Goal: Contribute content

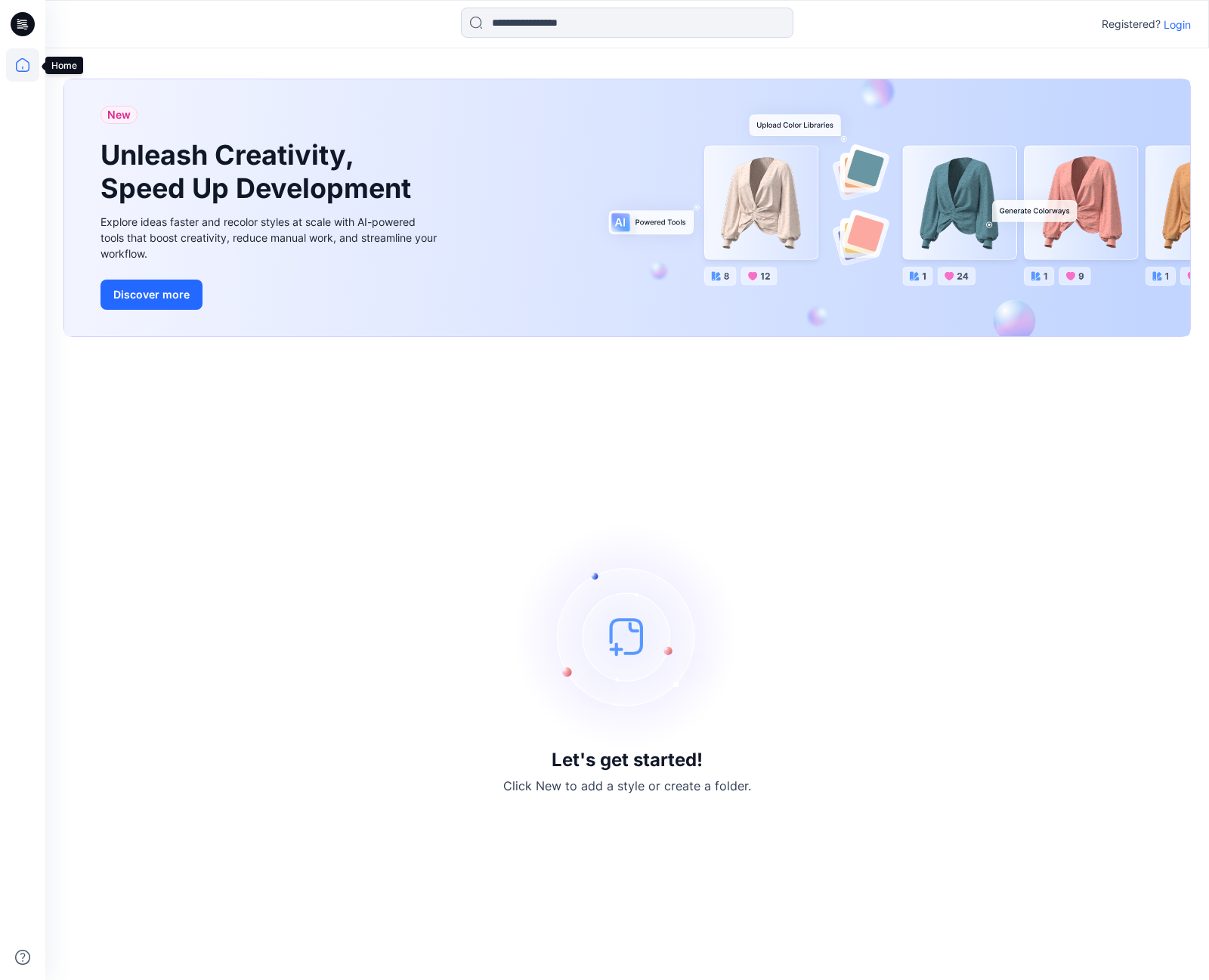
click at [28, 65] on icon at bounding box center [22, 65] width 33 height 33
click at [1175, 24] on p "Login" at bounding box center [1177, 25] width 27 height 16
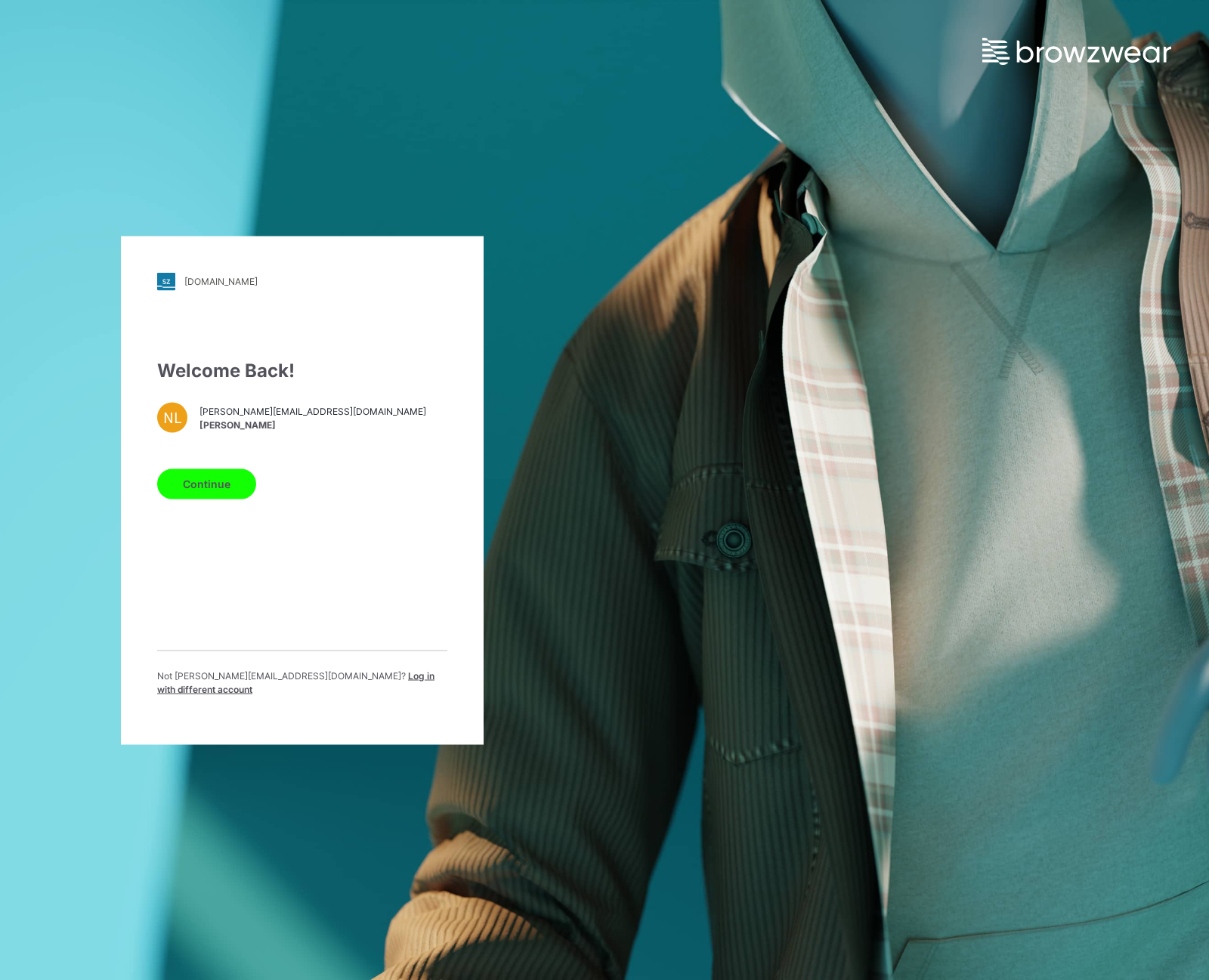
click at [220, 496] on button "Continue" at bounding box center [207, 484] width 99 height 31
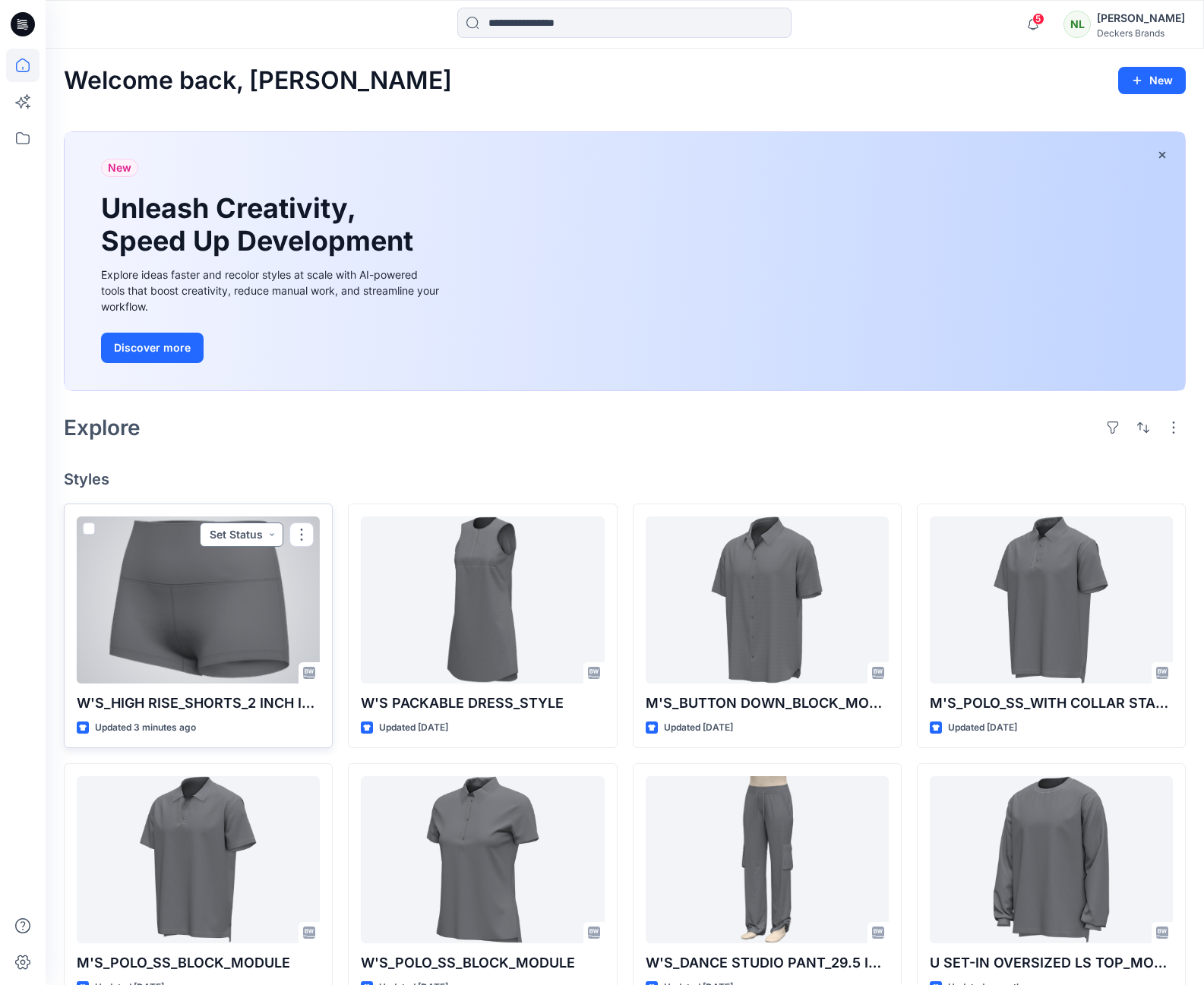
click at [271, 531] on button "Set Status" at bounding box center [241, 535] width 84 height 24
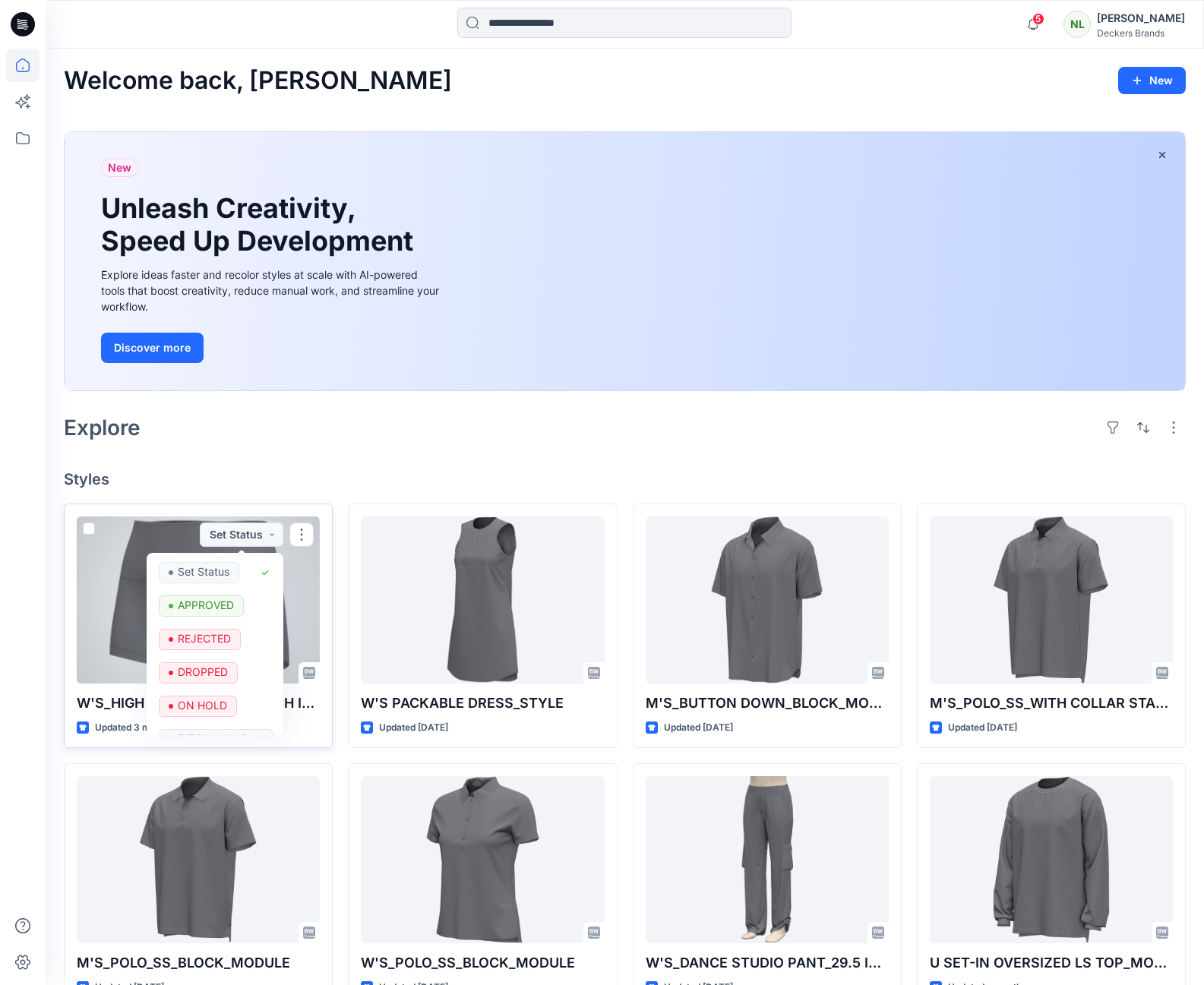
click at [98, 610] on div at bounding box center [199, 600] width 243 height 167
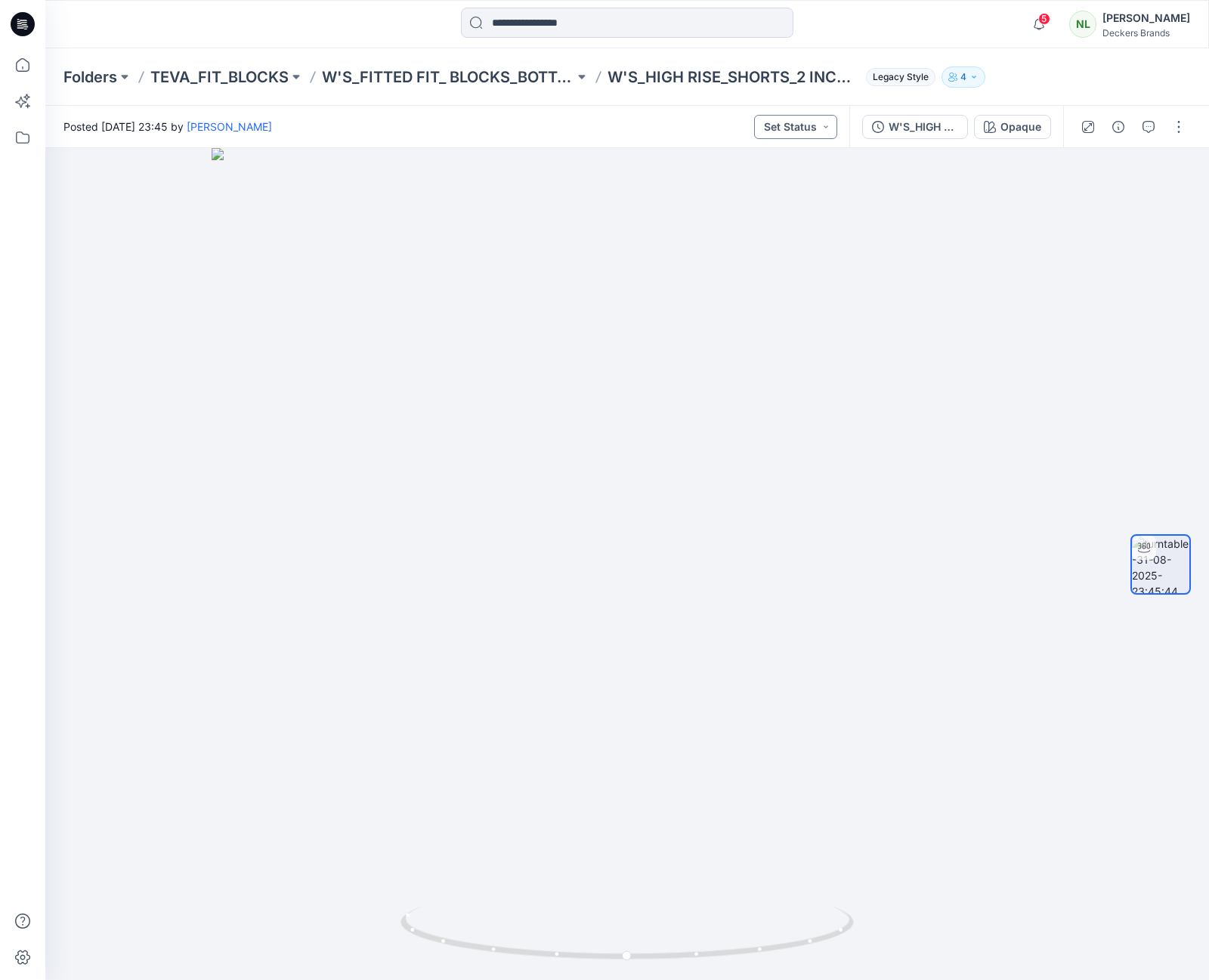
click at [828, 131] on button "Set Status" at bounding box center [796, 127] width 83 height 24
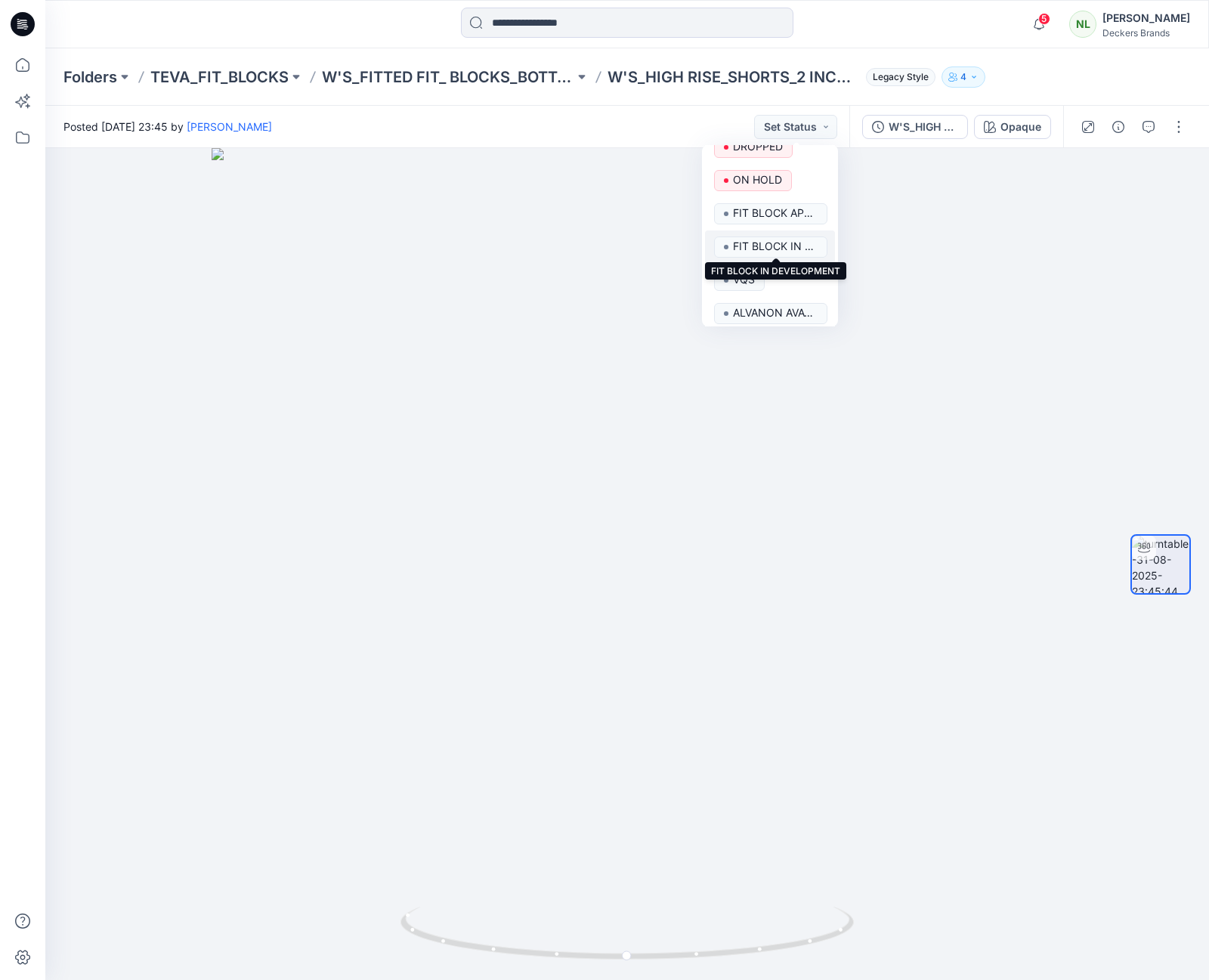
click at [796, 244] on p "FIT BLOCK IN DEVELOPMENT" at bounding box center [775, 246] width 84 height 20
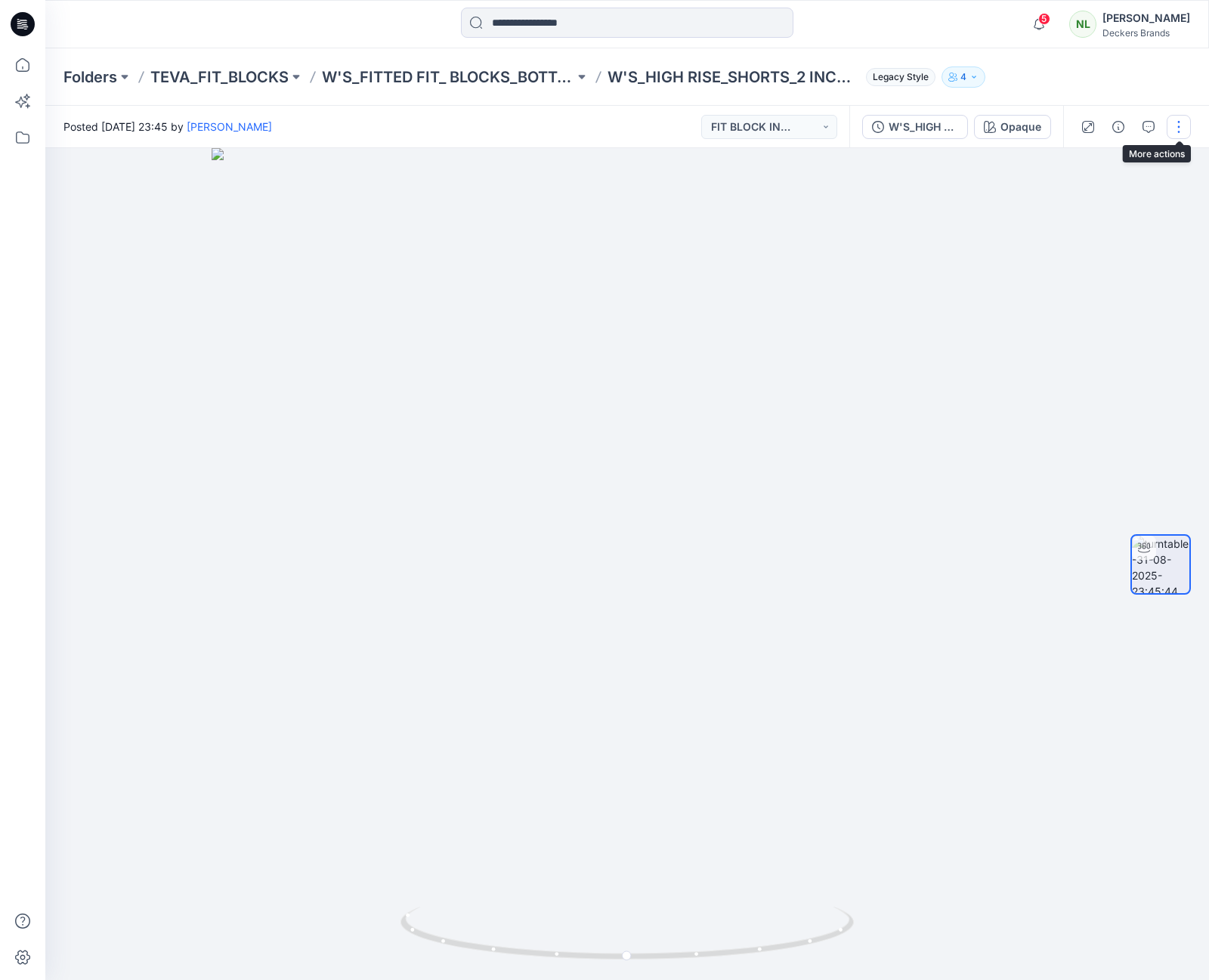
click at [1181, 129] on button "button" at bounding box center [1179, 127] width 24 height 24
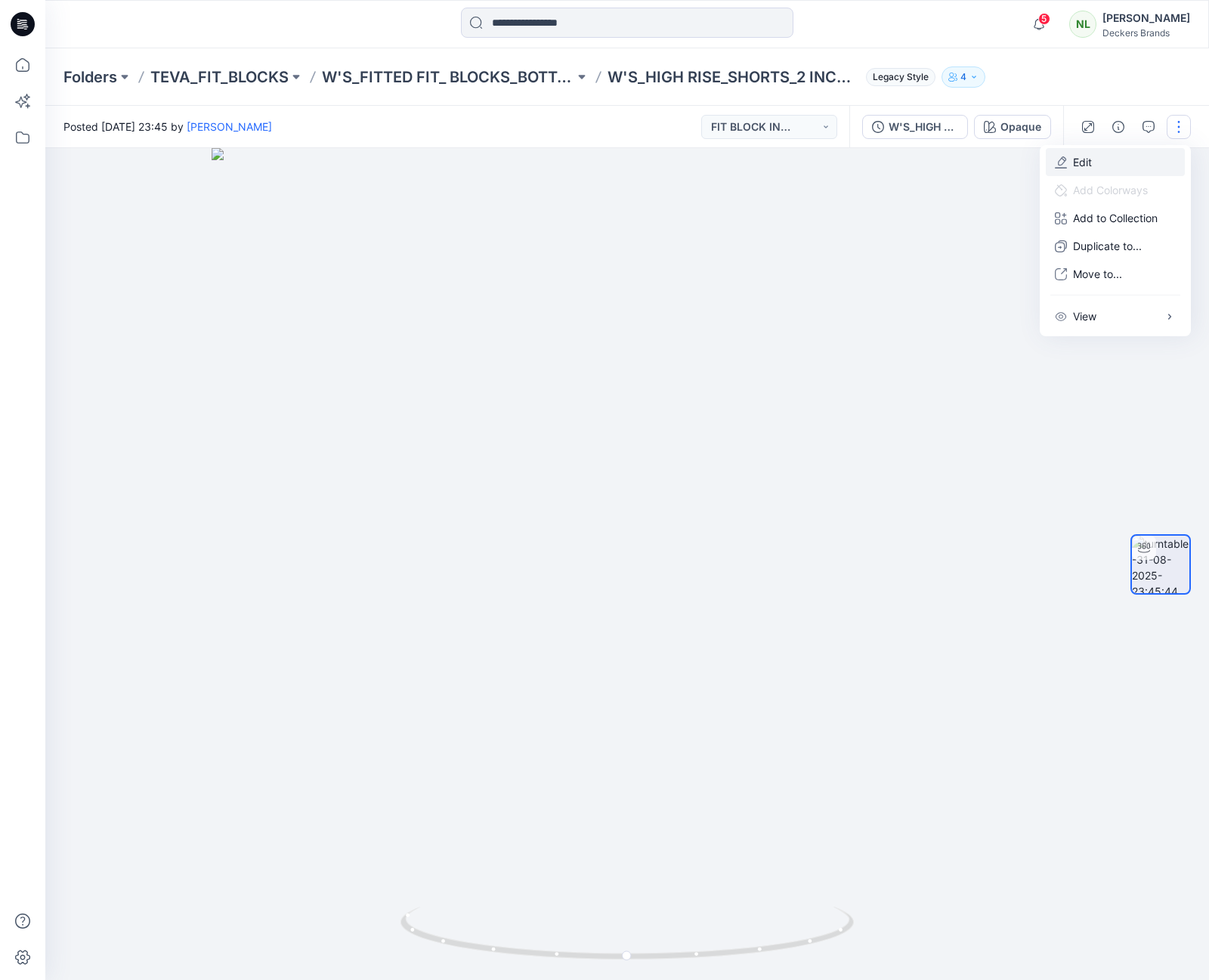
click at [1082, 157] on p "Edit" at bounding box center [1083, 162] width 19 height 16
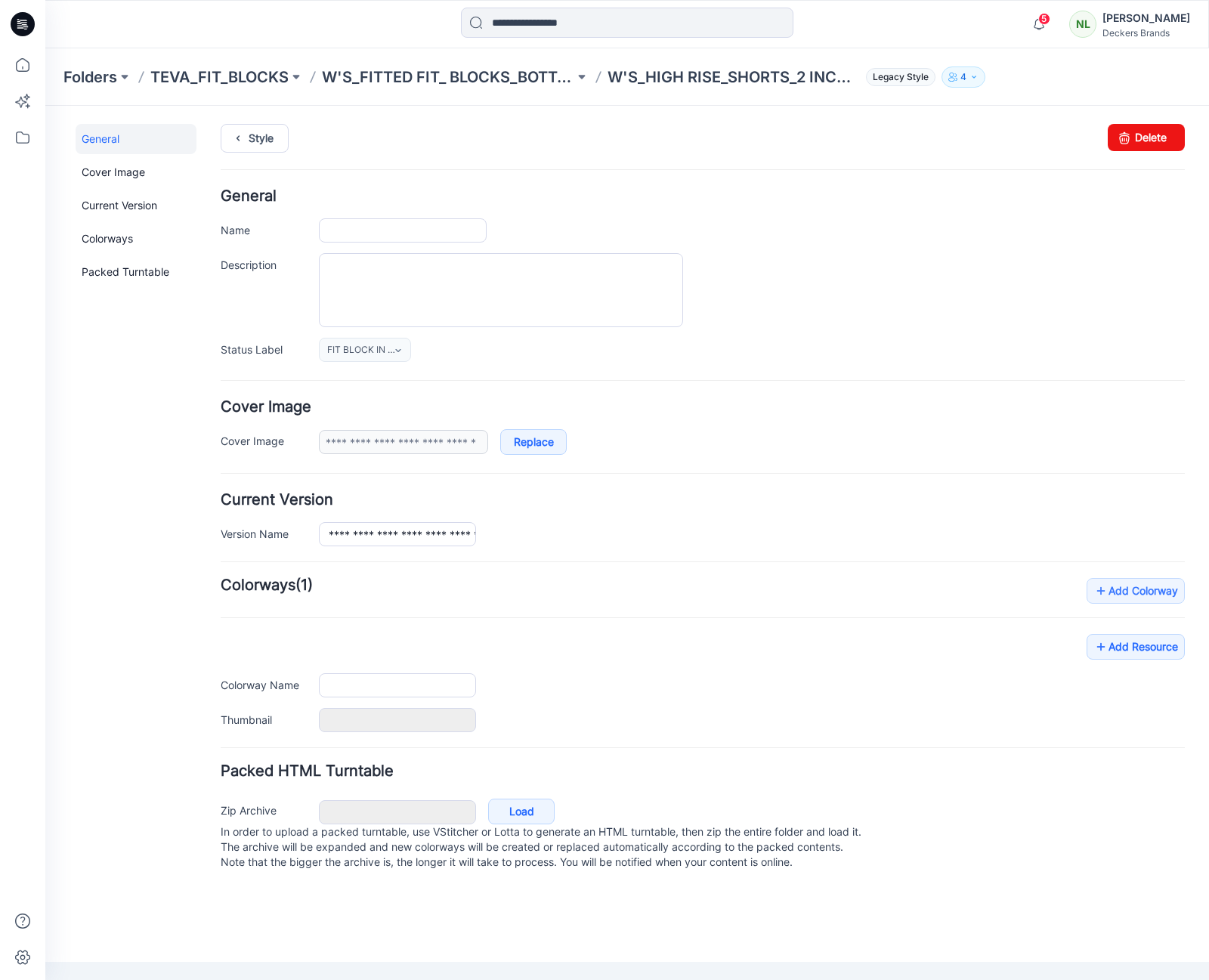
type input "**********"
type input "******"
type input "**********"
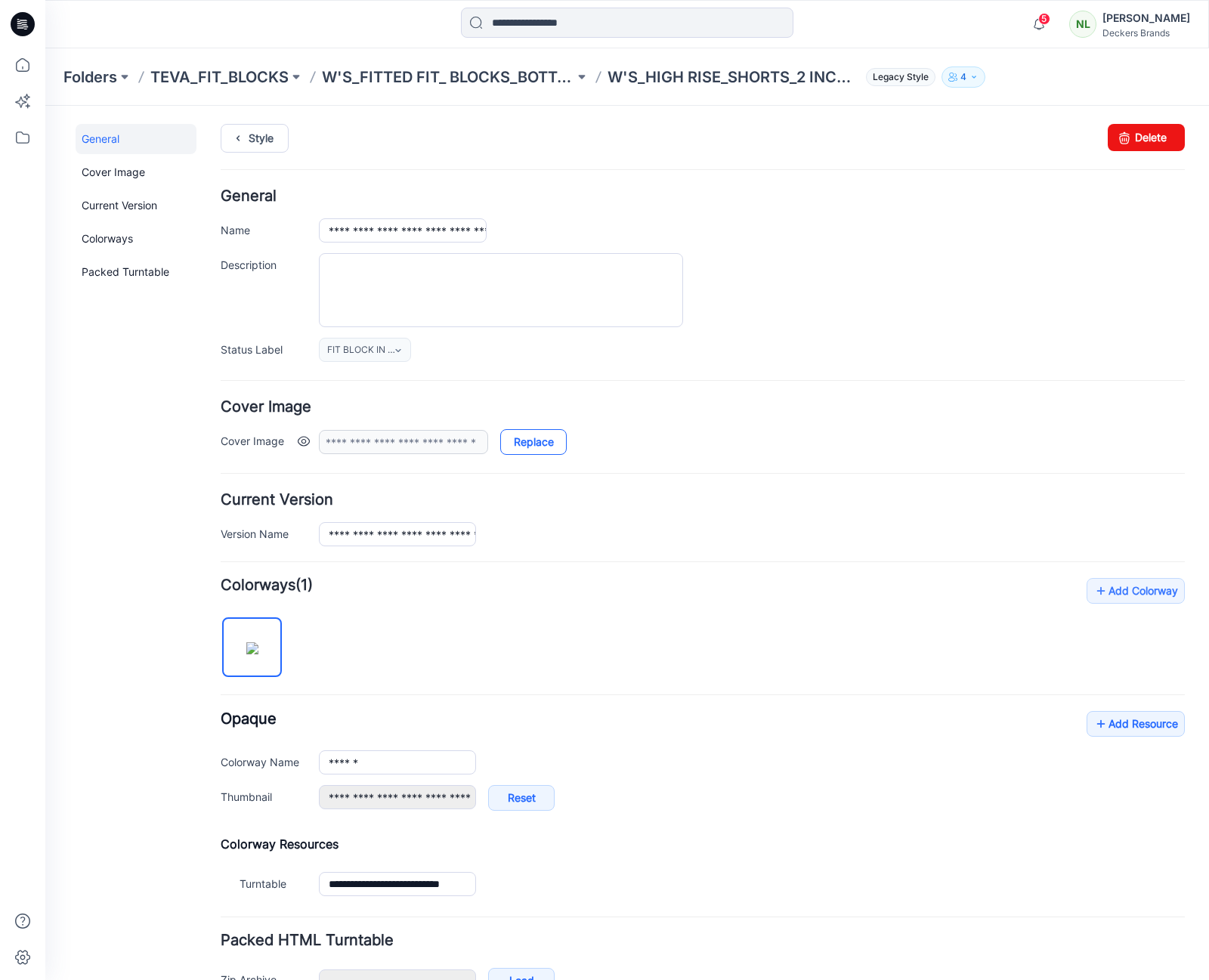
click at [540, 444] on link "Replace" at bounding box center [534, 442] width 66 height 26
type input "**********"
click at [1103, 725] on link "Add Resource" at bounding box center [1136, 724] width 98 height 26
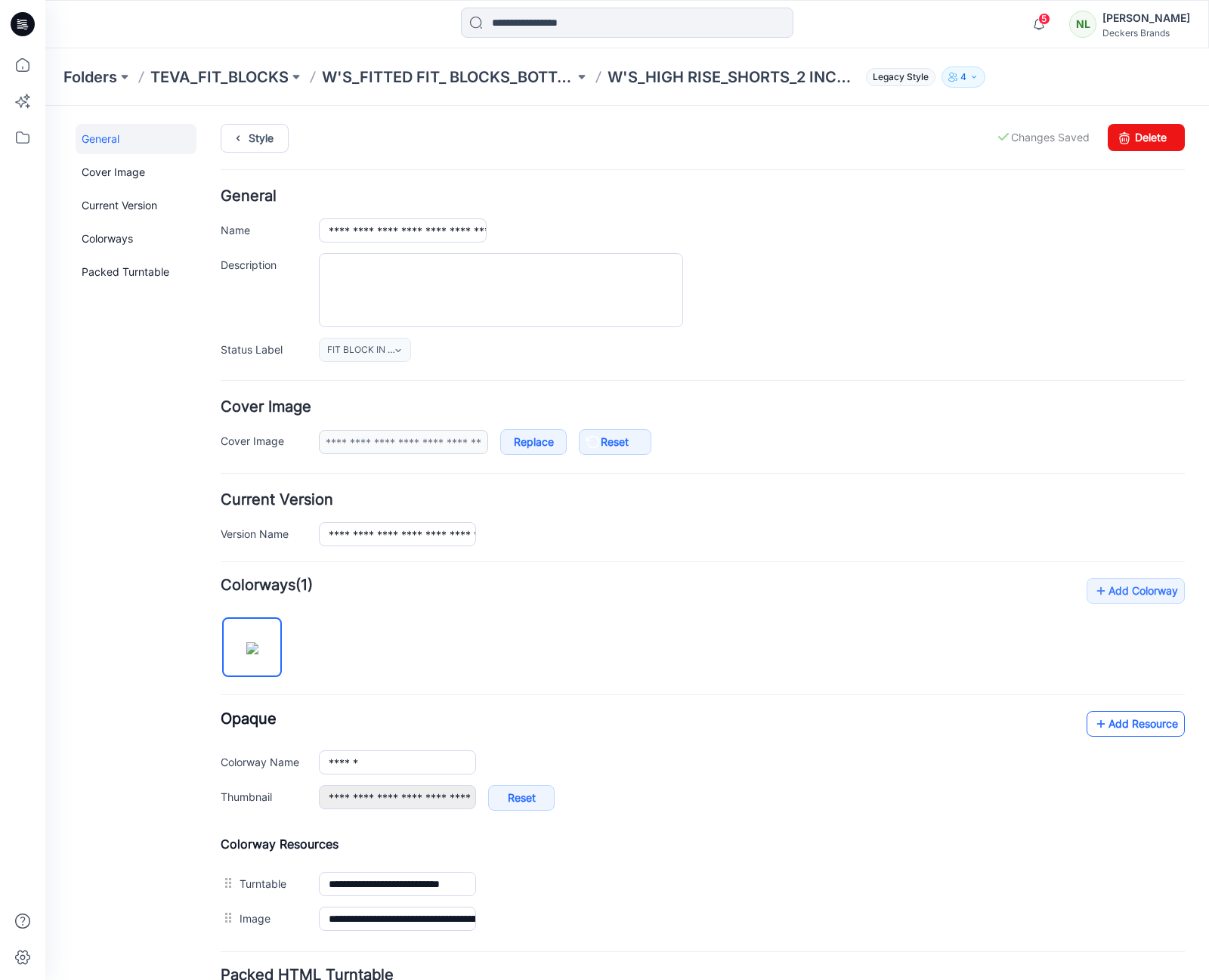
click at [1108, 725] on link "Add Resource" at bounding box center [1136, 724] width 98 height 26
click at [1109, 724] on link "Add Resource" at bounding box center [1136, 724] width 98 height 26
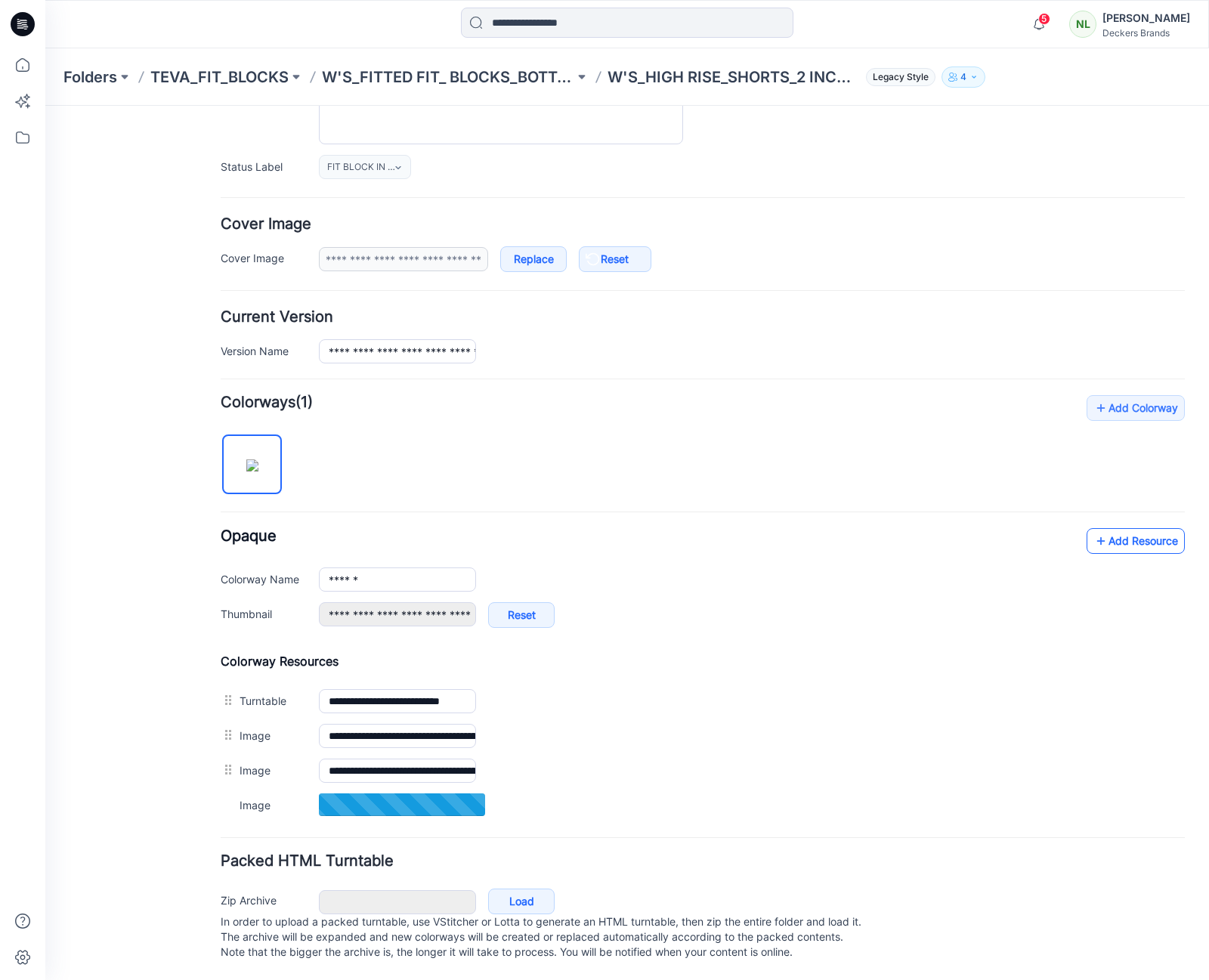
scroll to position [198, 0]
click at [1105, 528] on link "Add Resource" at bounding box center [1136, 541] width 98 height 26
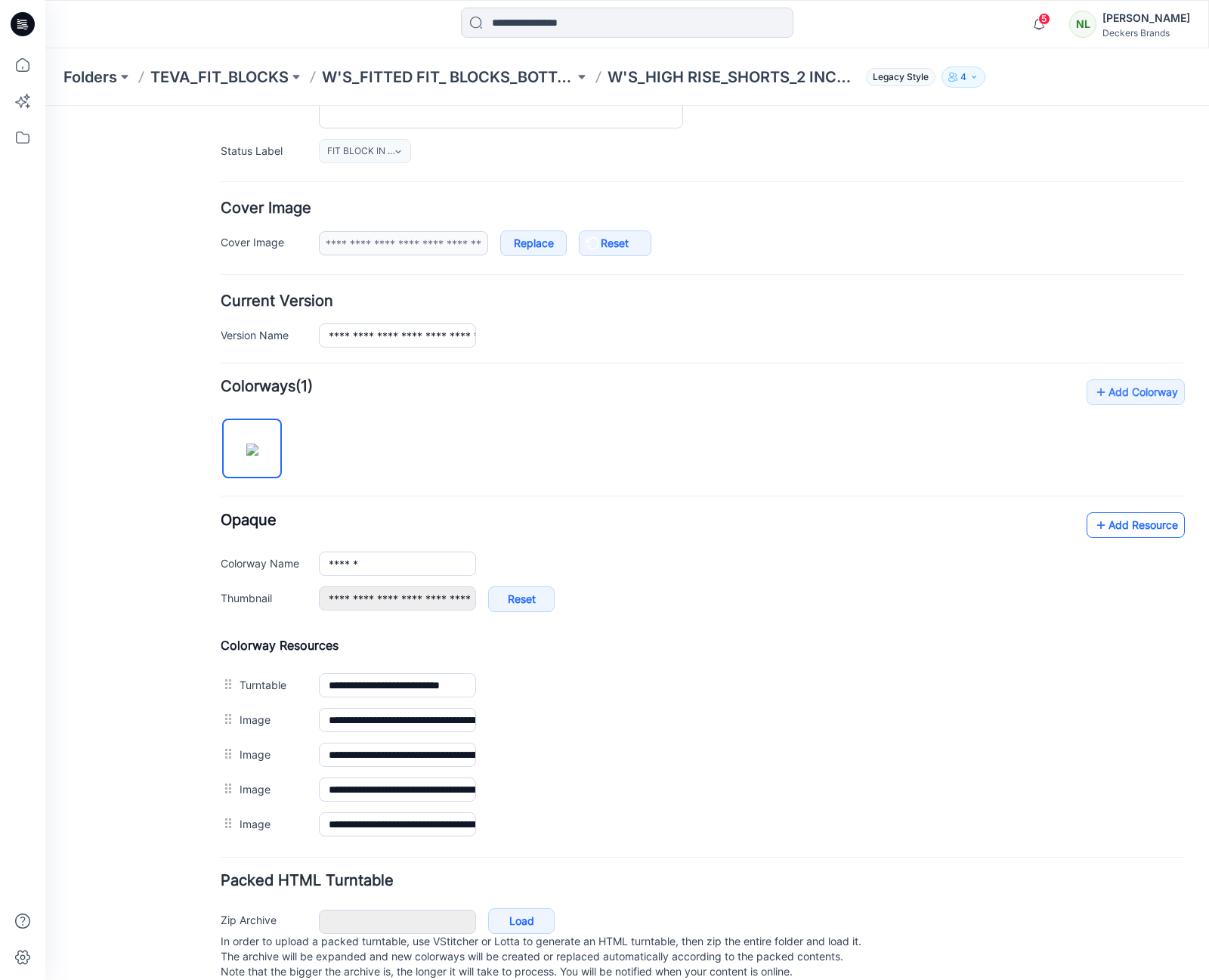
click at [1120, 529] on link "Add Resource" at bounding box center [1136, 525] width 98 height 26
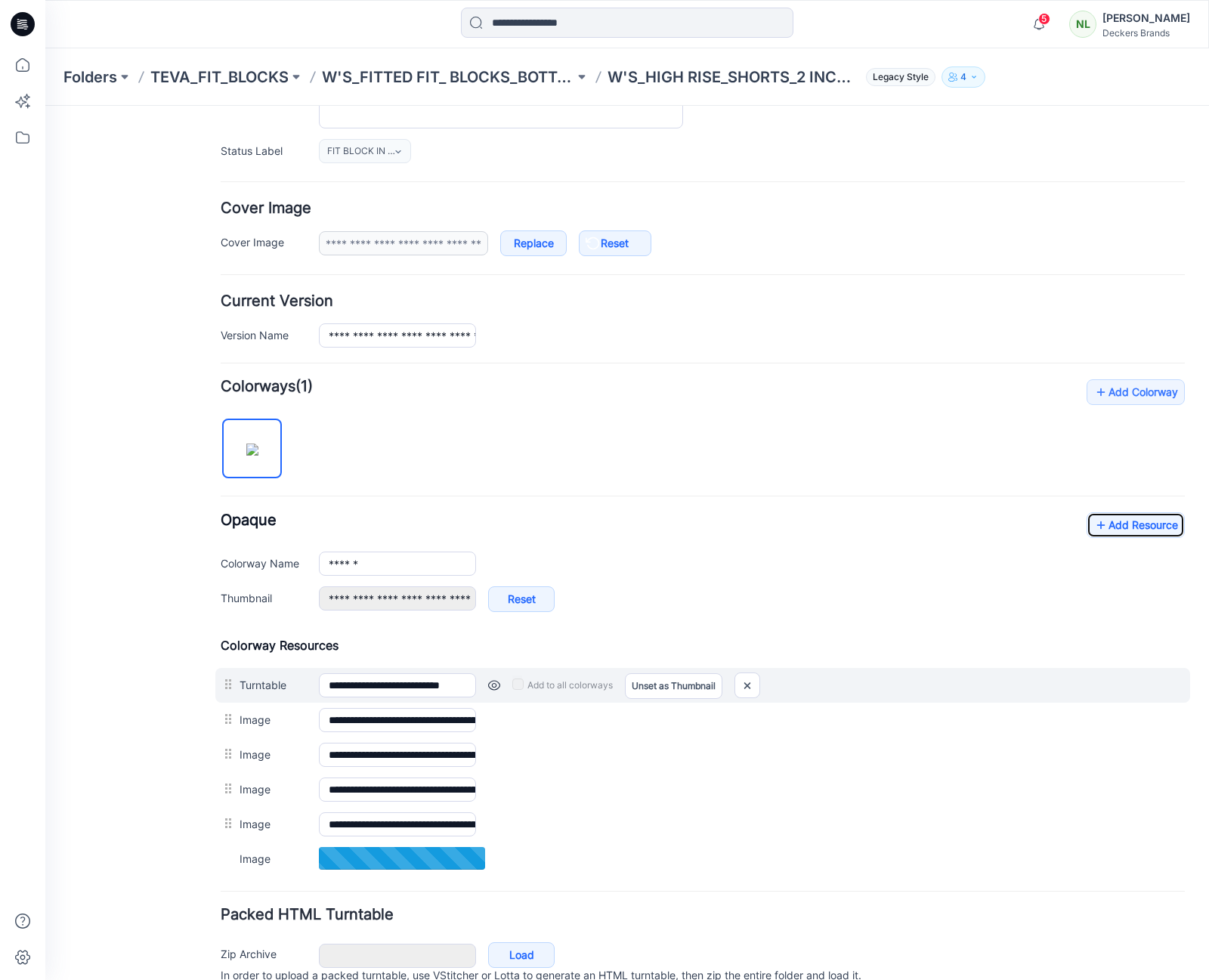
scroll to position [267, 0]
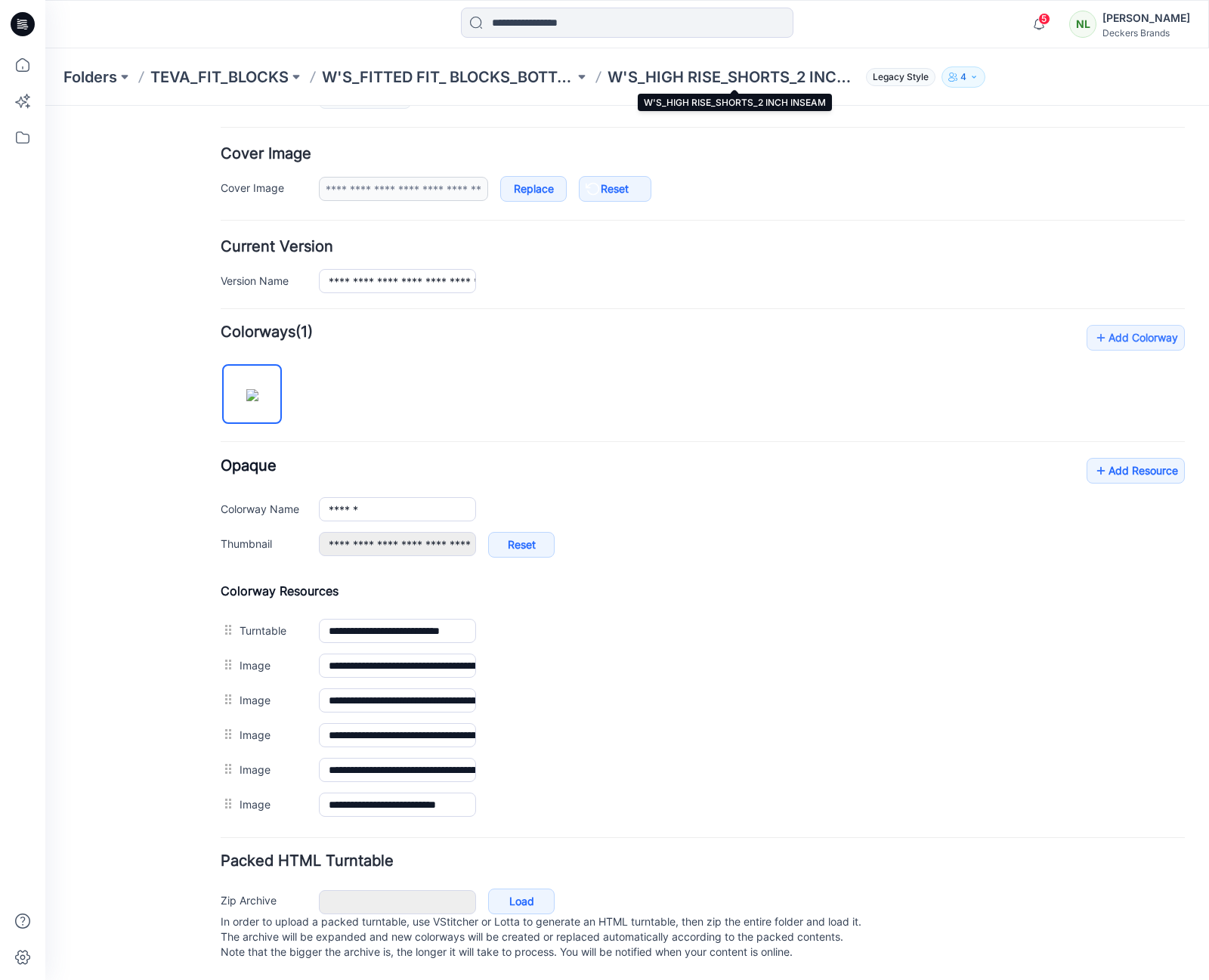
click at [623, 77] on p "W'S_HIGH RISE_SHORTS_2 INCH INSEAM" at bounding box center [734, 77] width 253 height 21
click at [536, 77] on p "W'S_FITTED FIT_ BLOCKS_BOTTOMS" at bounding box center [448, 77] width 253 height 21
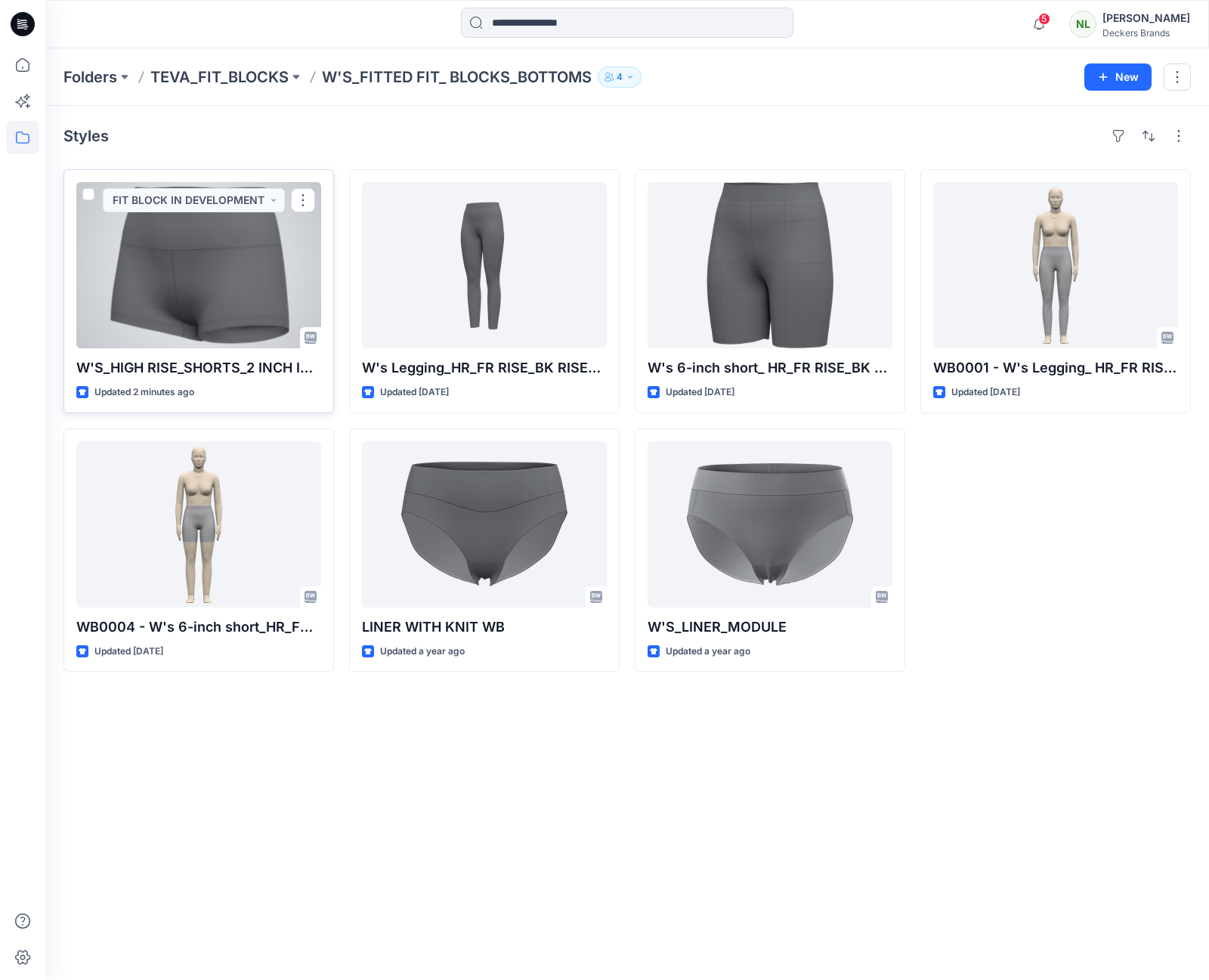
click at [217, 285] on div at bounding box center [199, 265] width 245 height 166
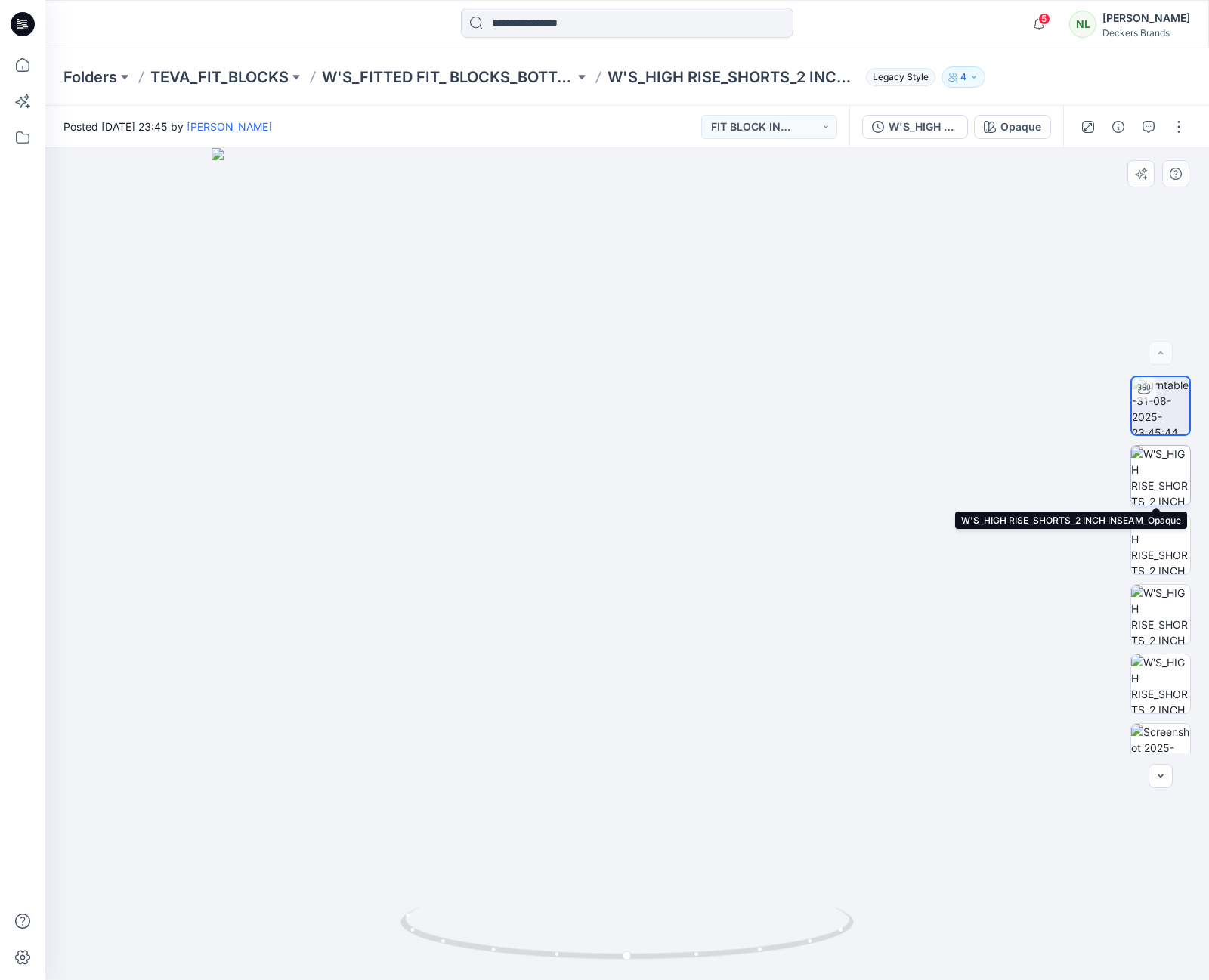
click at [1149, 489] on img at bounding box center [1160, 475] width 59 height 59
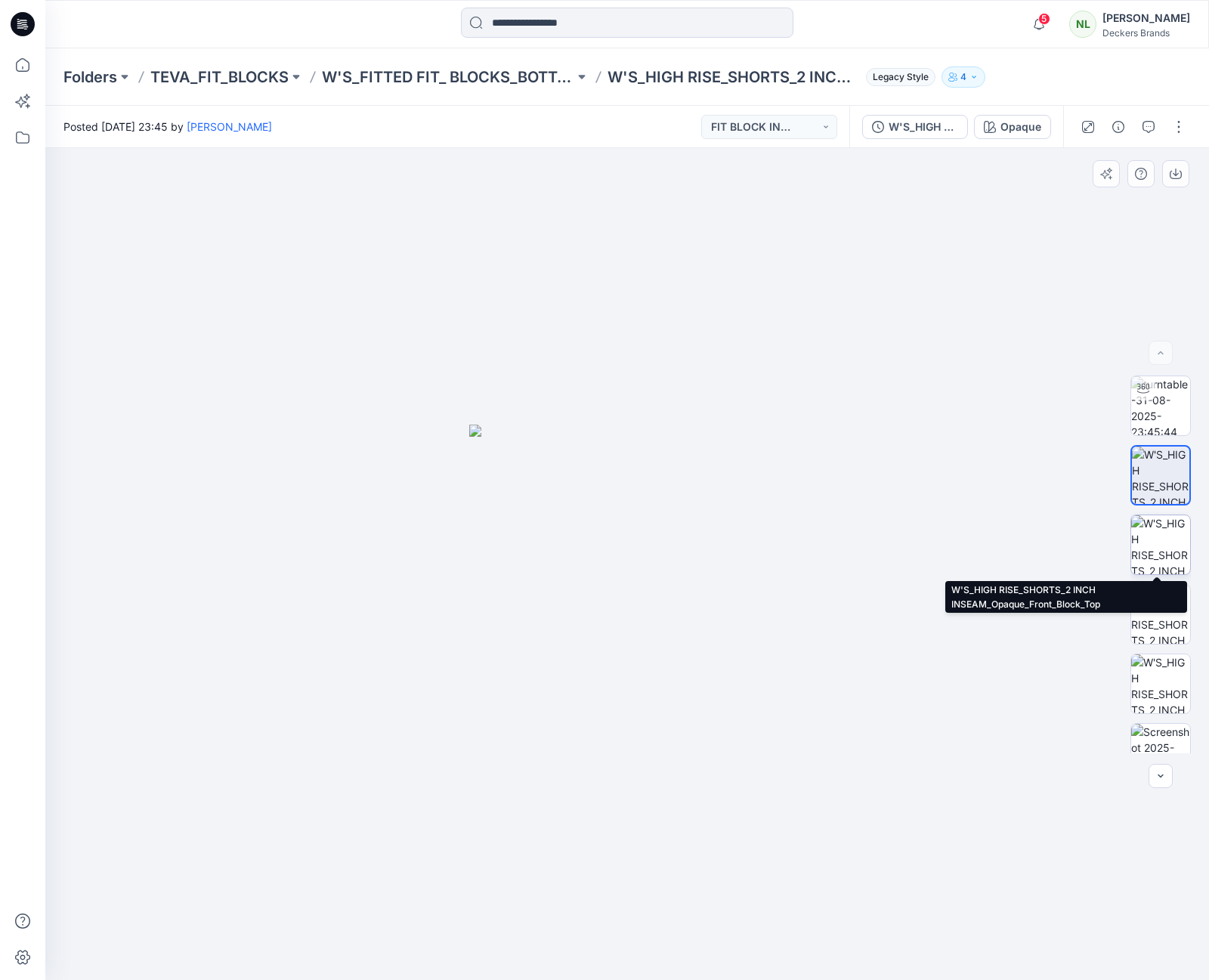
click at [1172, 536] on img at bounding box center [1160, 544] width 59 height 59
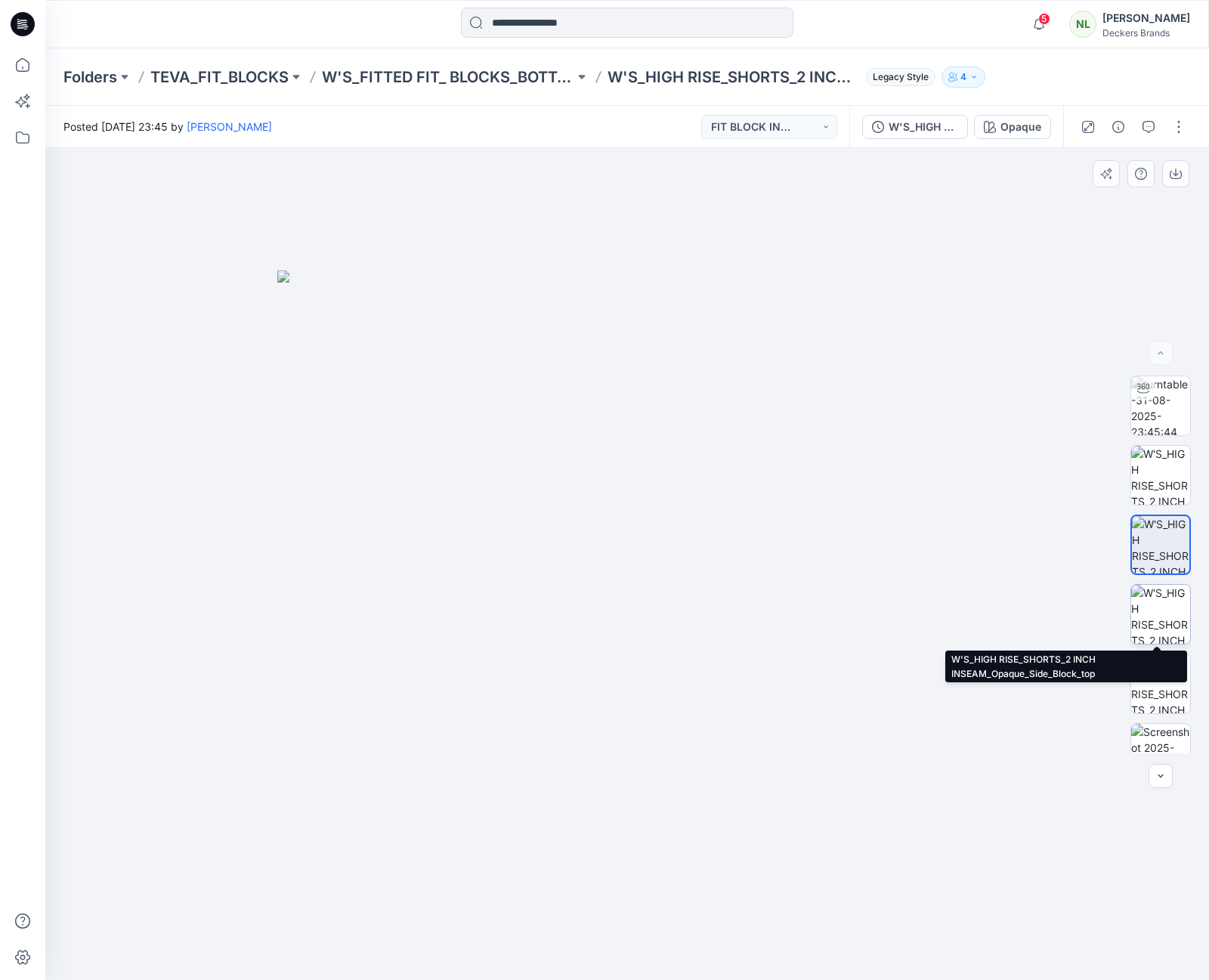
click at [1163, 628] on img at bounding box center [1160, 614] width 59 height 59
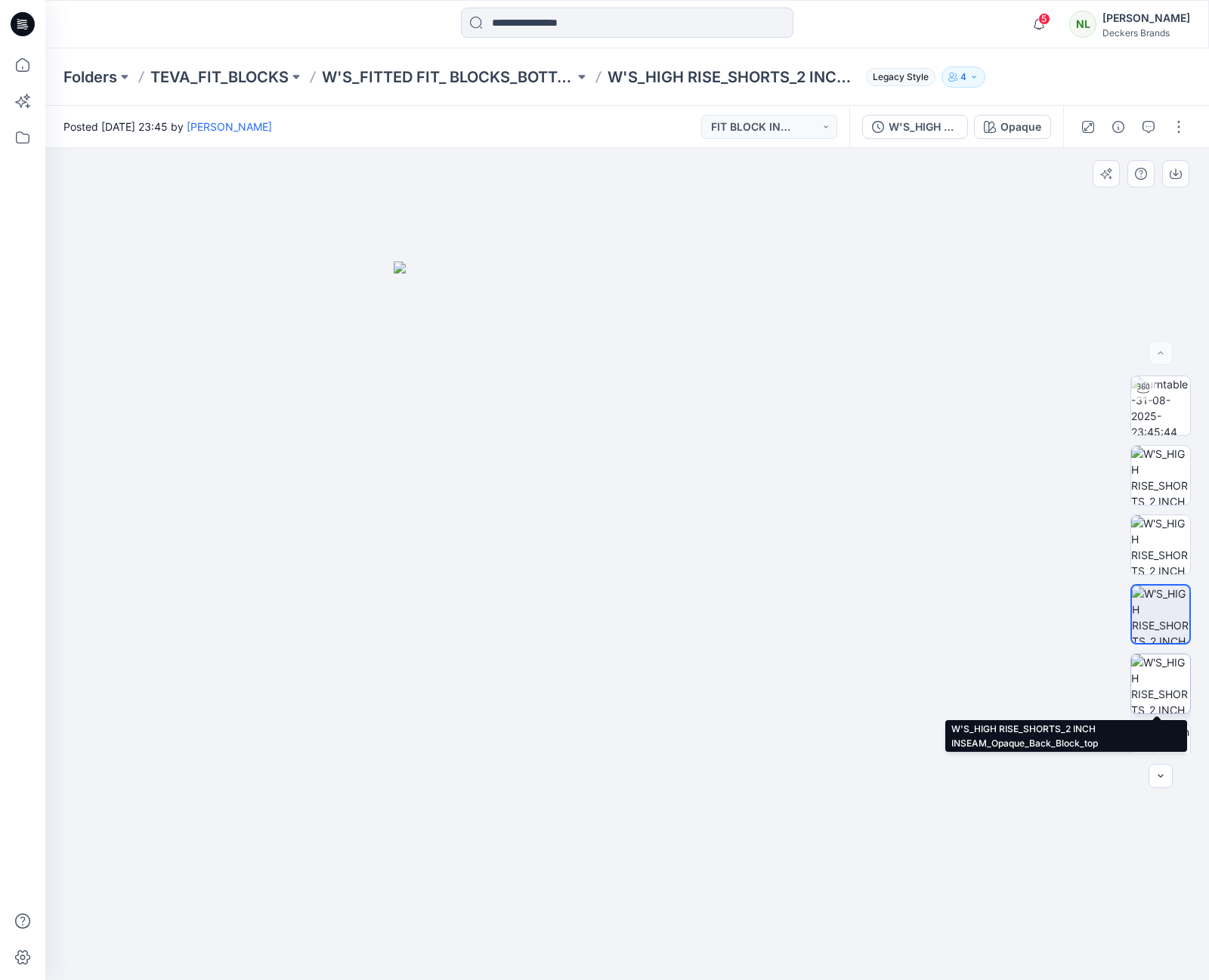
click at [1164, 691] on img at bounding box center [1160, 684] width 59 height 59
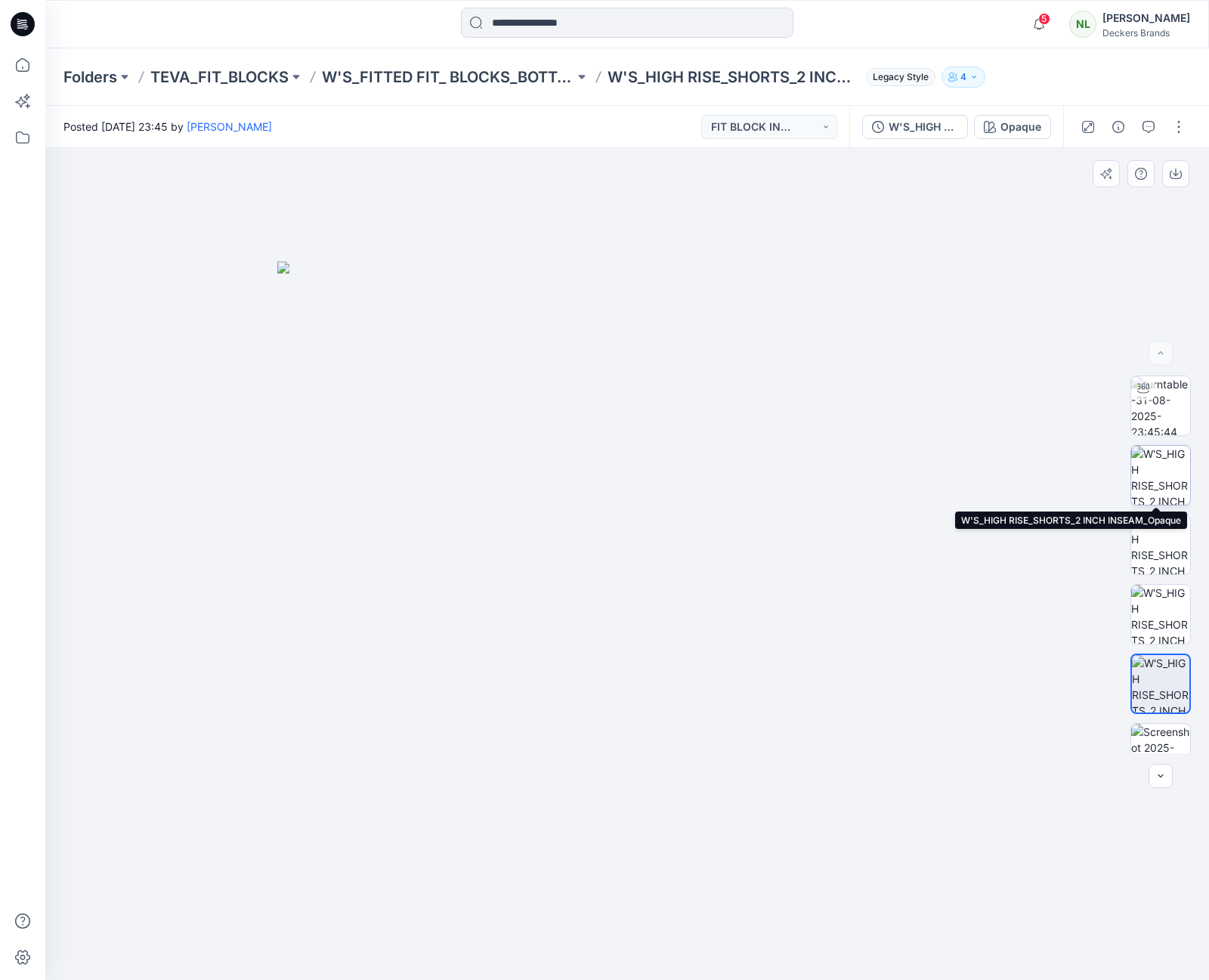
click at [1160, 467] on img at bounding box center [1160, 475] width 59 height 59
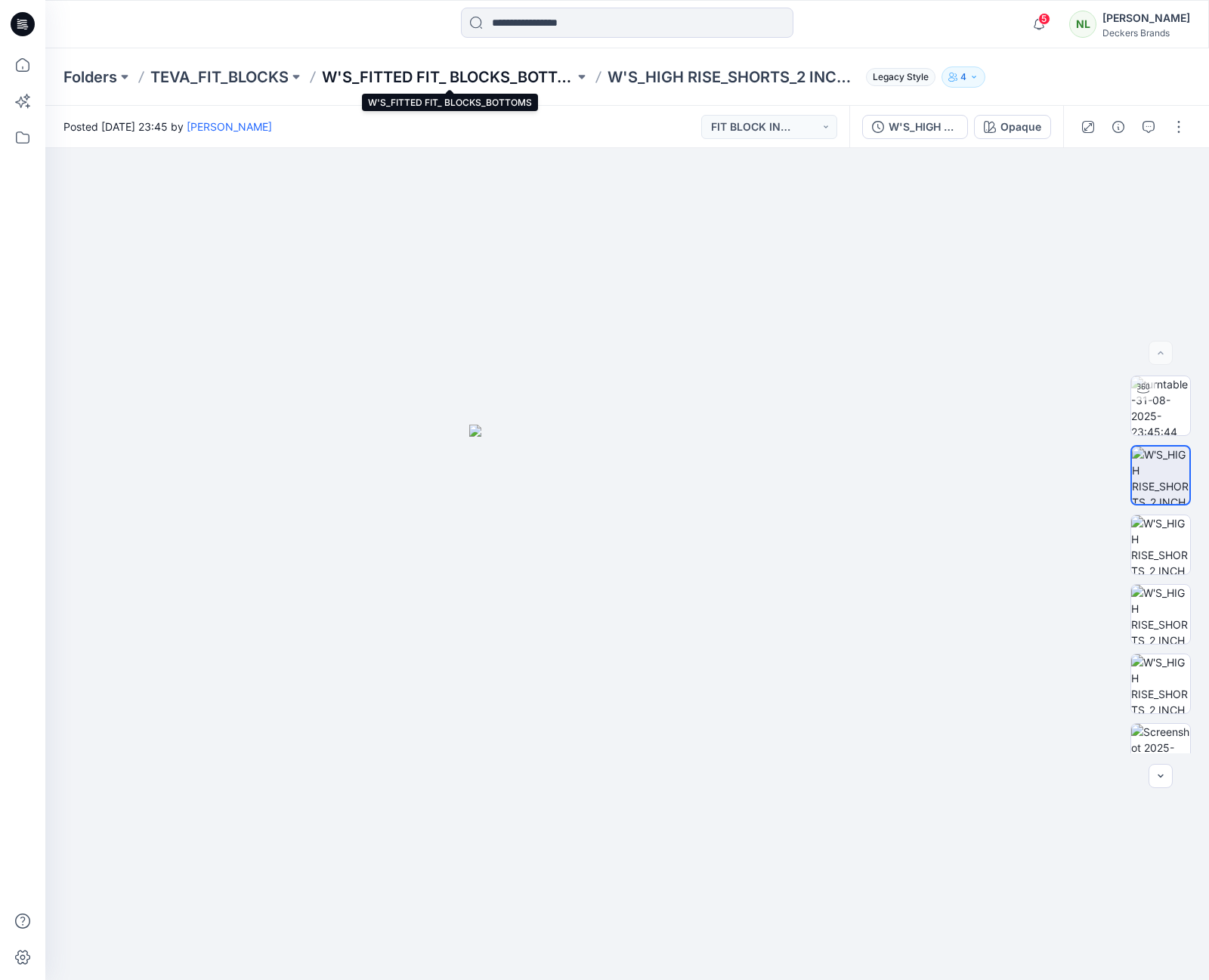
click at [450, 84] on p "W'S_FITTED FIT_ BLOCKS_BOTTOMS" at bounding box center [448, 77] width 253 height 21
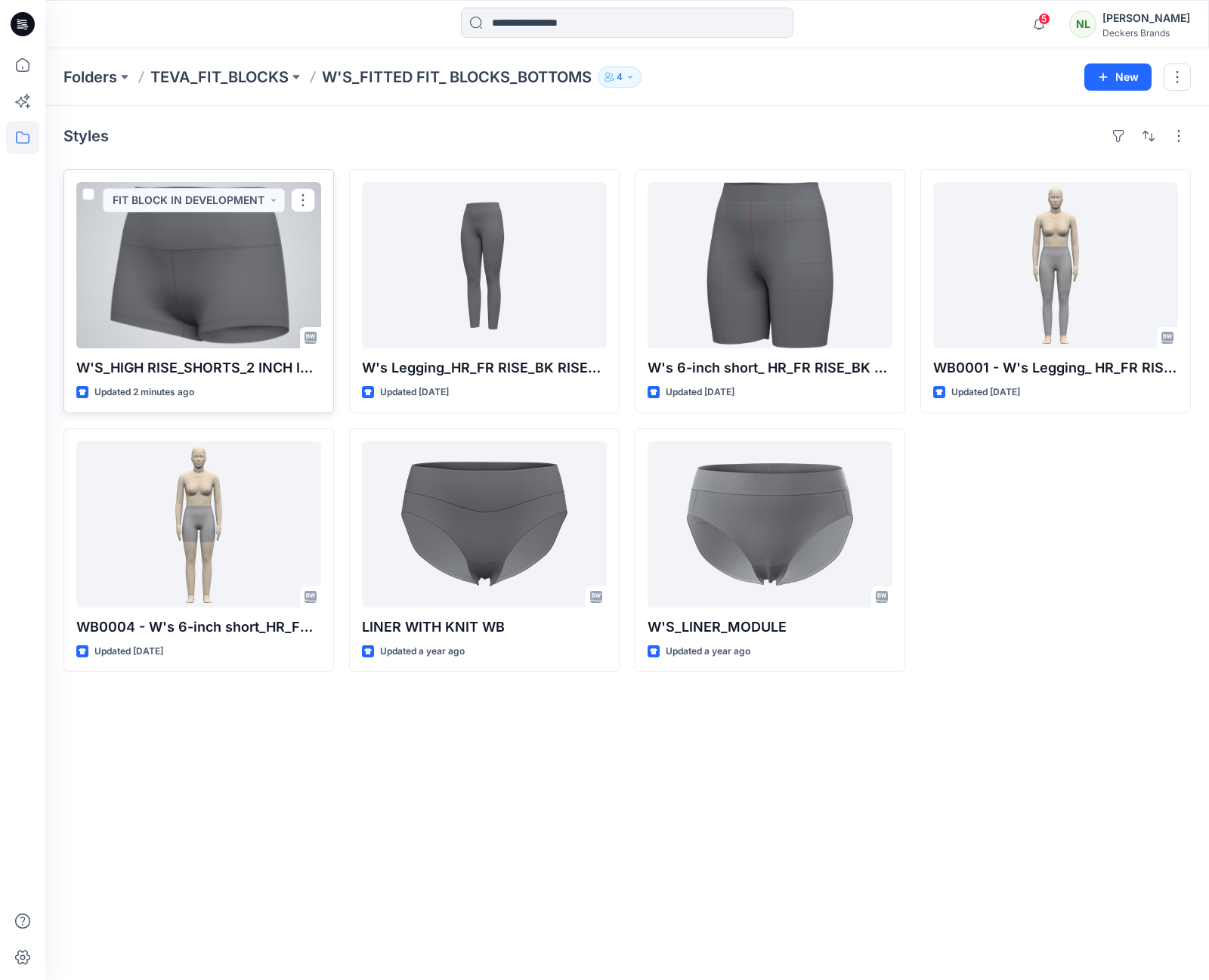
click at [255, 244] on div at bounding box center [199, 265] width 245 height 166
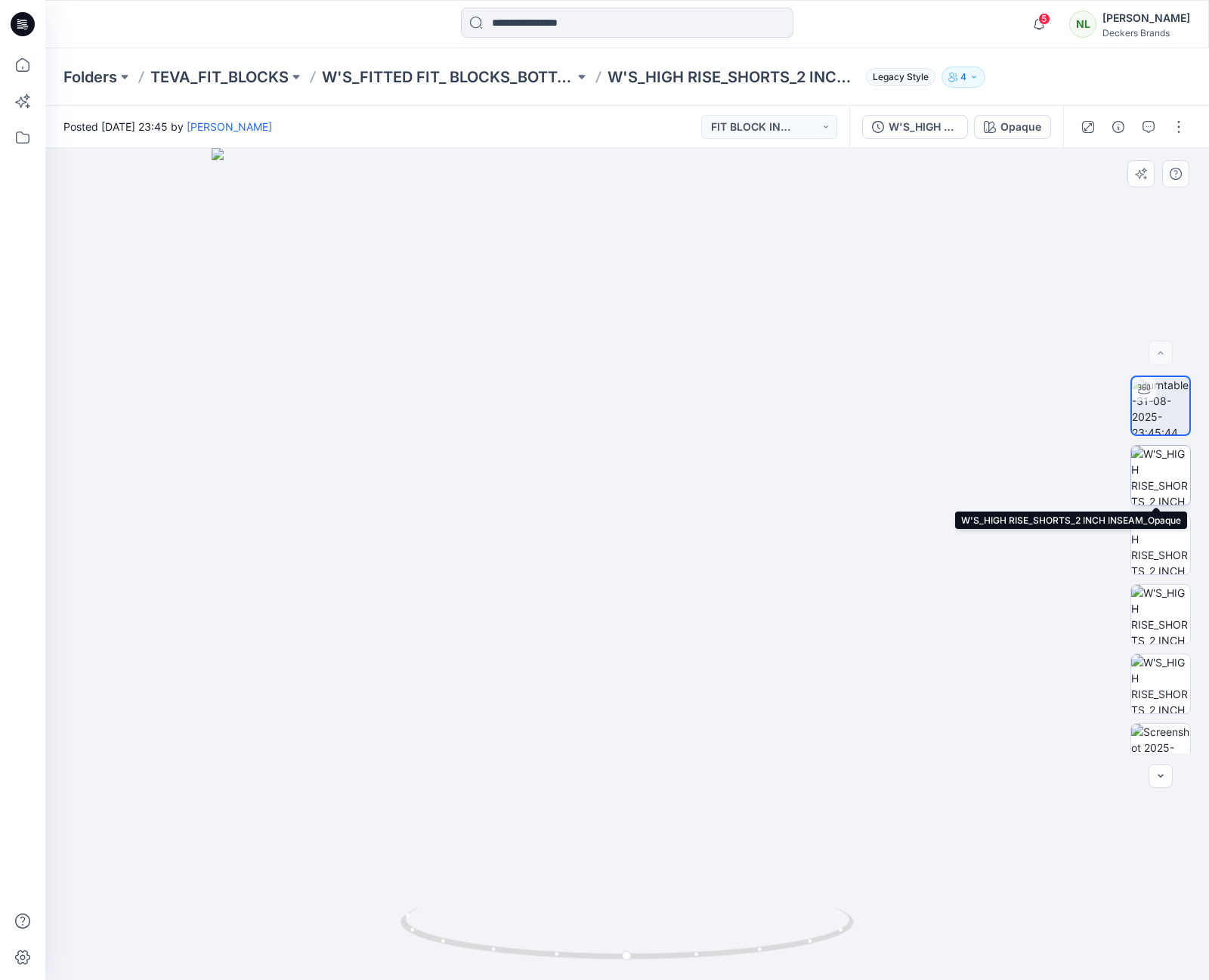
click at [1160, 479] on img at bounding box center [1160, 475] width 59 height 59
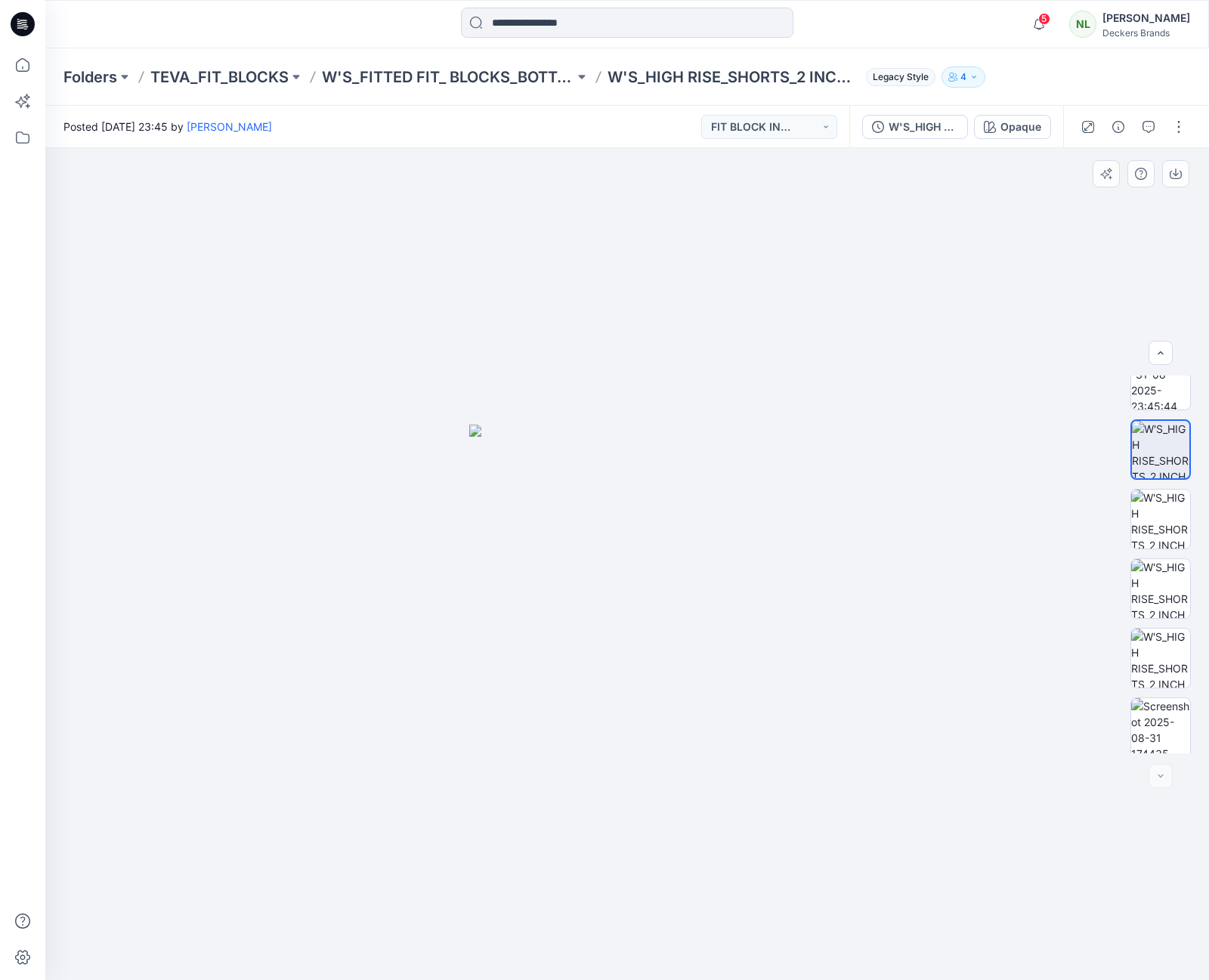
scroll to position [31, 0]
click at [800, 460] on div at bounding box center [627, 564] width 1164 height 832
click at [436, 481] on div at bounding box center [627, 564] width 1164 height 832
click at [186, 72] on p "TEVA_FIT_BLOCKS" at bounding box center [220, 77] width 138 height 21
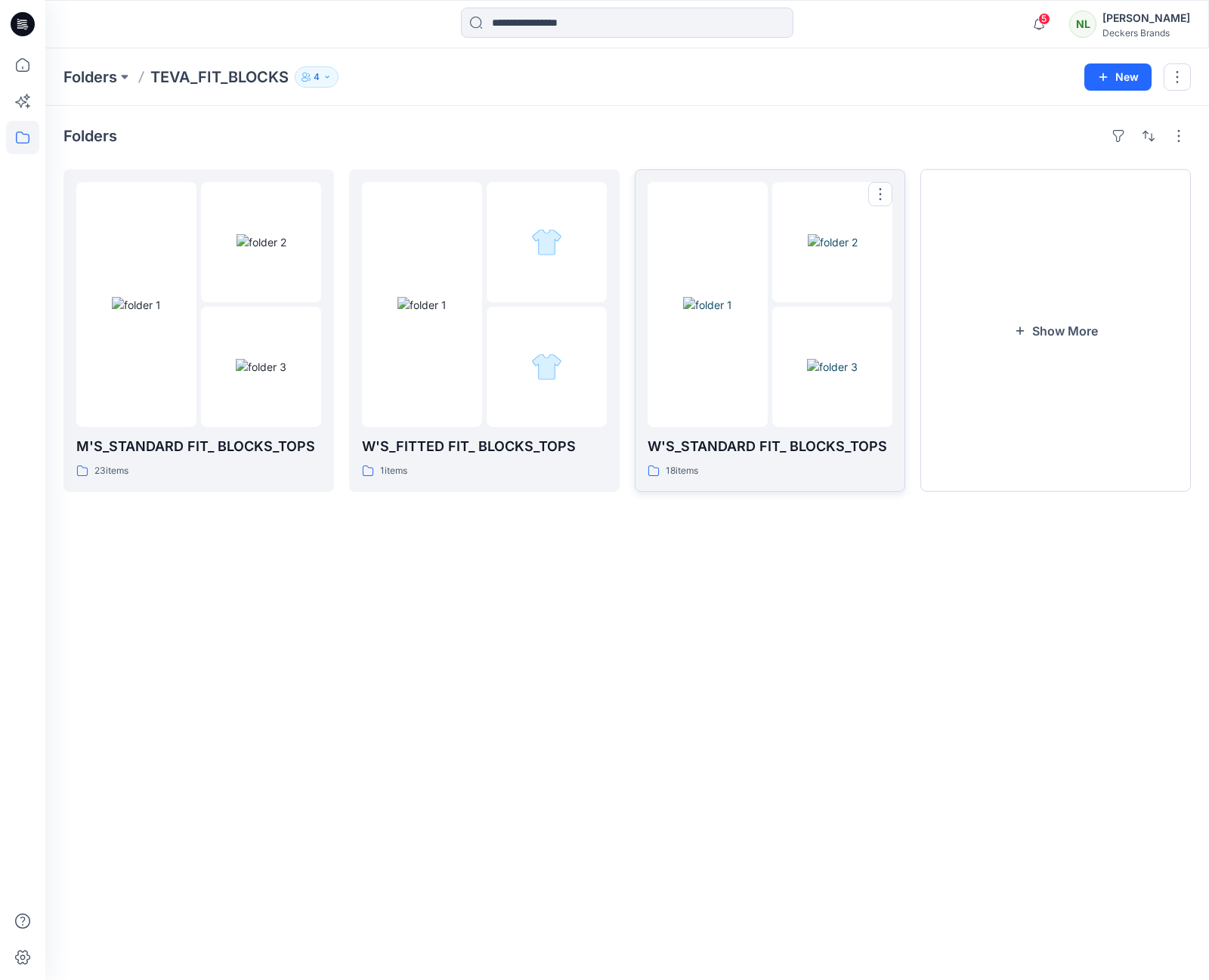
click at [732, 313] on img at bounding box center [708, 305] width 49 height 16
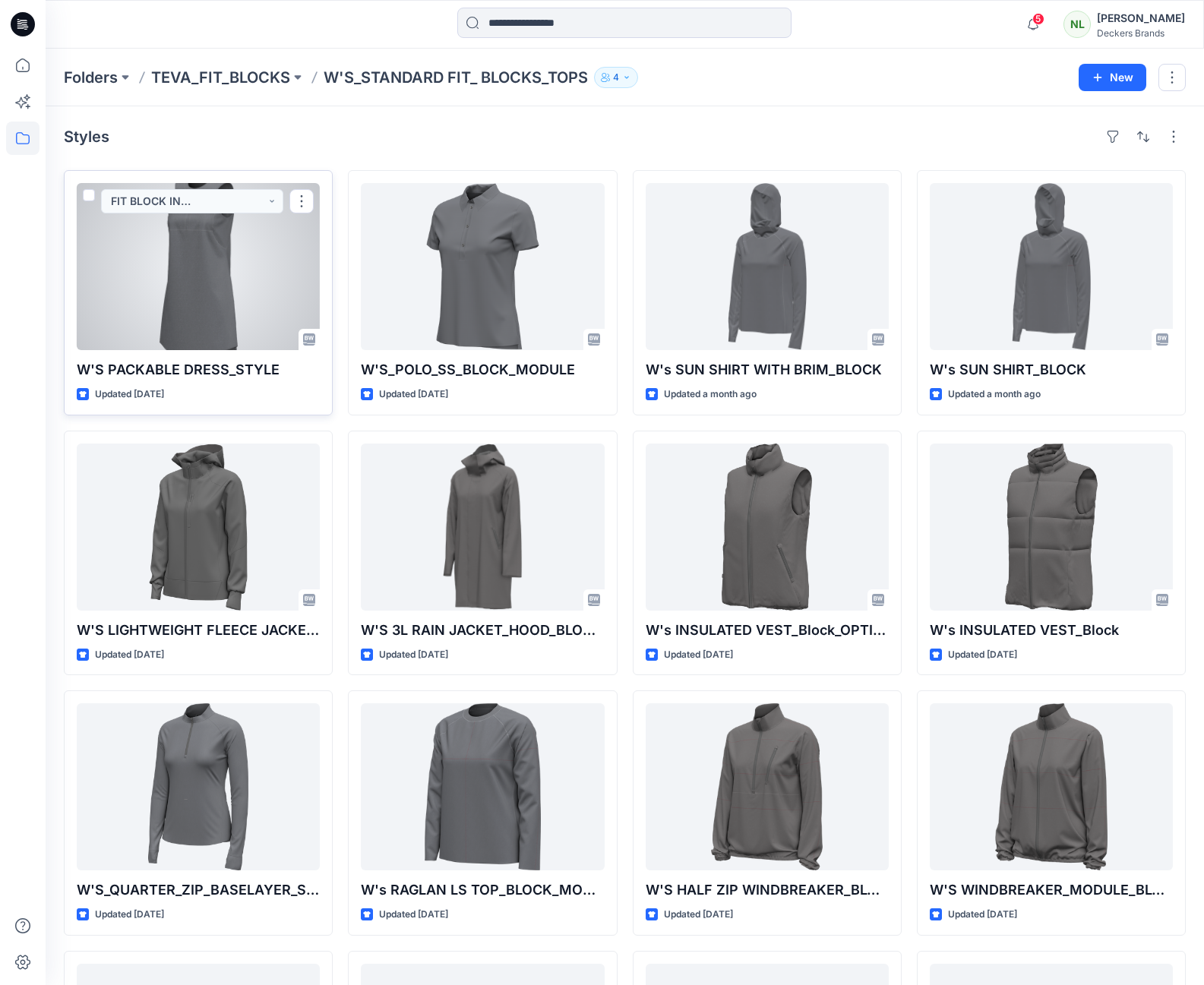
click at [268, 240] on div at bounding box center [199, 266] width 243 height 167
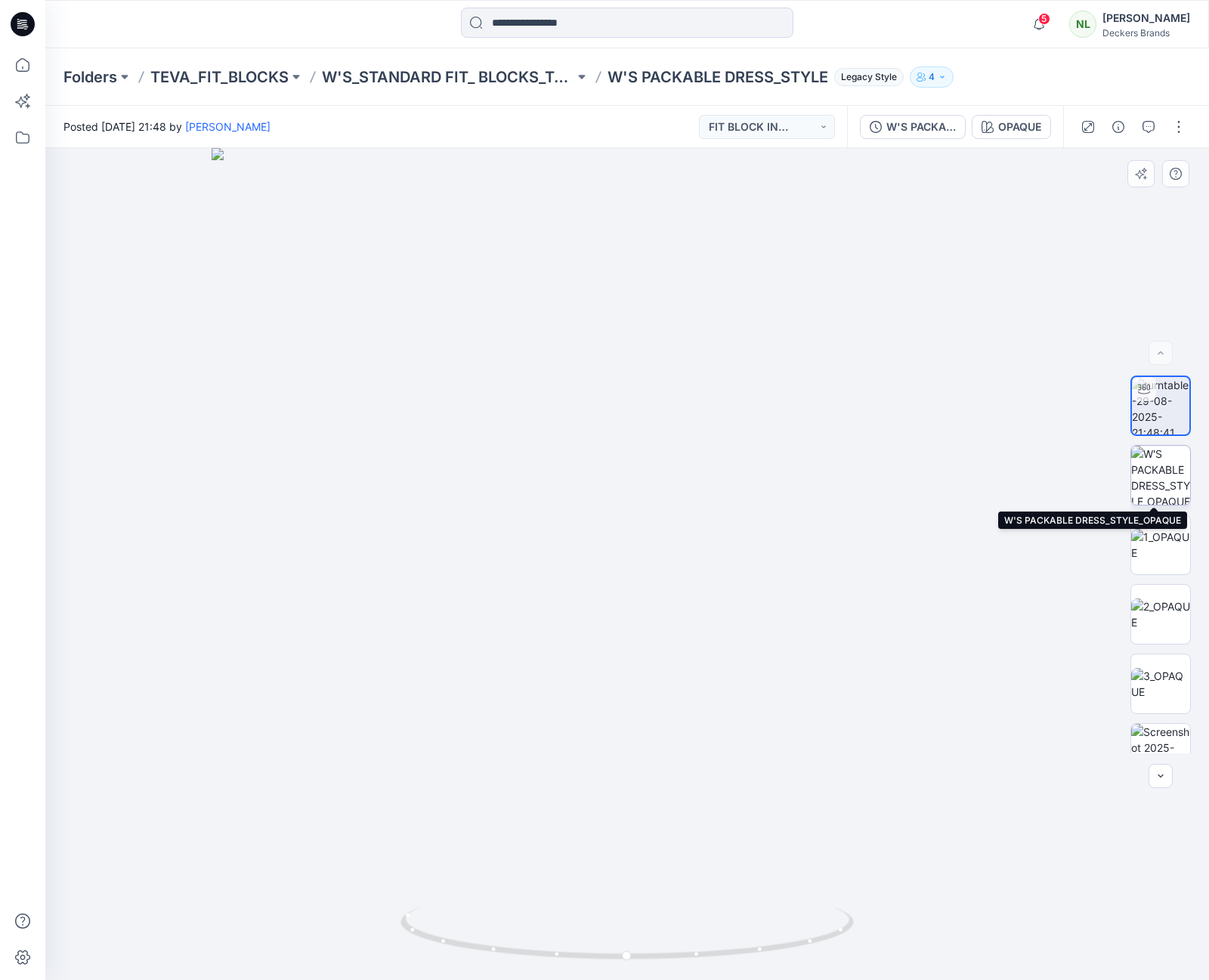
click at [1165, 460] on img at bounding box center [1160, 475] width 59 height 59
